Goal: Task Accomplishment & Management: Manage account settings

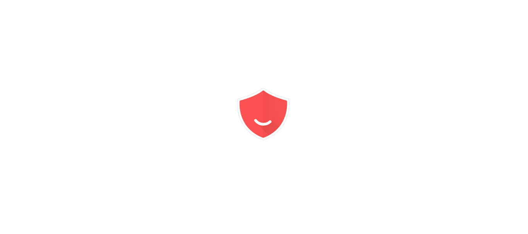
click at [335, 63] on div at bounding box center [264, 117] width 528 height 234
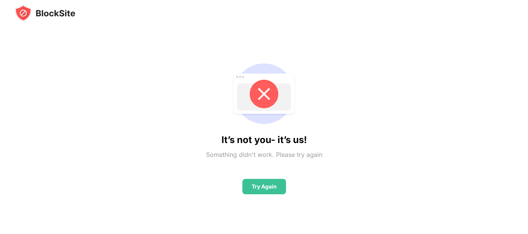
click at [252, 152] on div "Something didn't work. Please try again" at bounding box center [264, 154] width 116 height 11
click at [255, 188] on div "Try Again" at bounding box center [263, 187] width 25 height 6
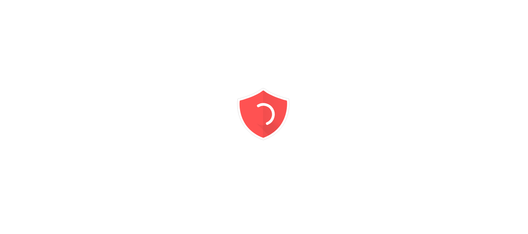
click at [258, 120] on icon "animation" at bounding box center [263, 111] width 55 height 55
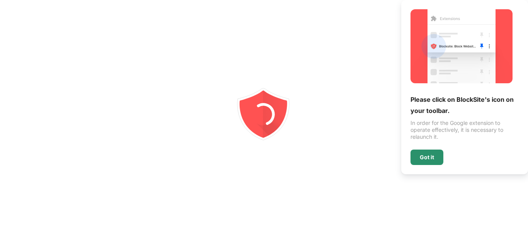
click at [433, 159] on div "Got it" at bounding box center [426, 157] width 14 height 6
